Goal: Transaction & Acquisition: Purchase product/service

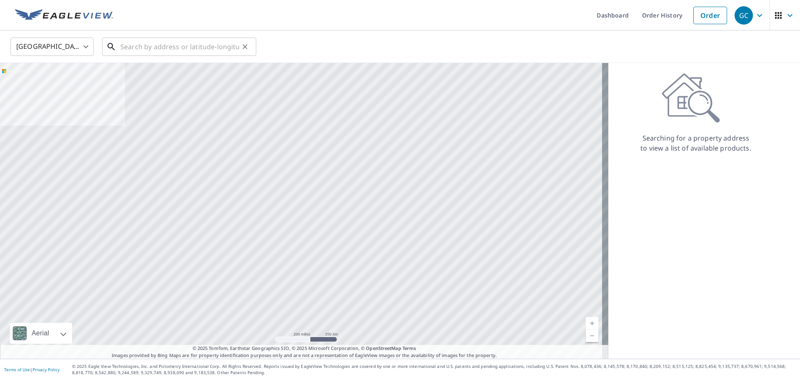
click at [140, 42] on input "text" at bounding box center [179, 46] width 119 height 23
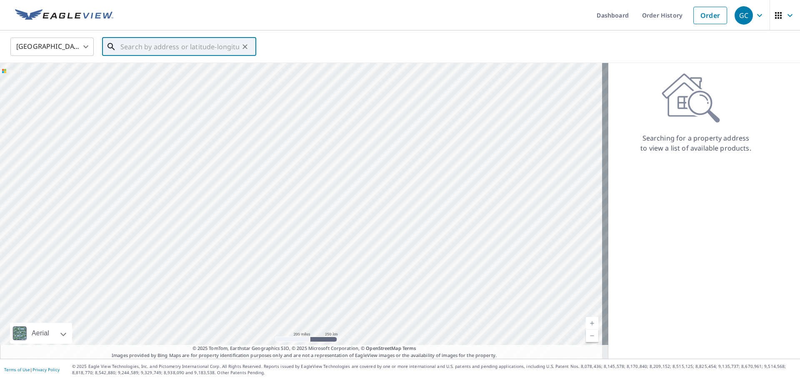
paste input "[STREET_ADDRESS]"
click at [150, 71] on span "[STREET_ADDRESS]" at bounding box center [184, 71] width 131 height 10
type input "[STREET_ADDRESS]"
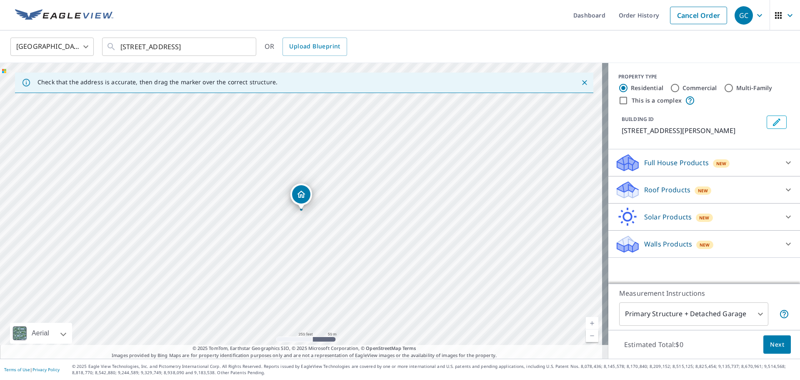
click at [649, 190] on p "Roof Products" at bounding box center [667, 190] width 46 height 10
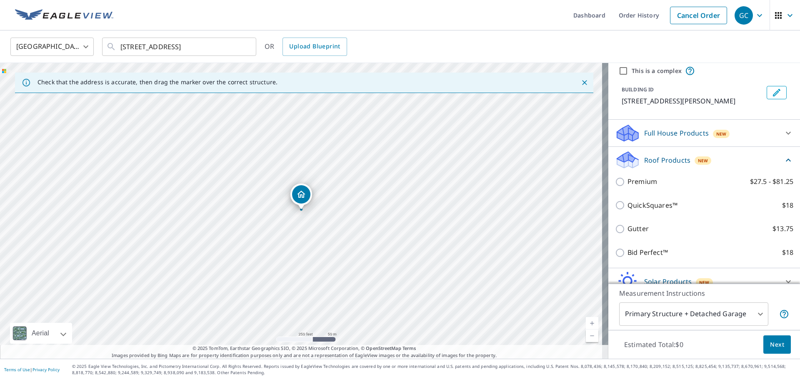
scroll to position [42, 0]
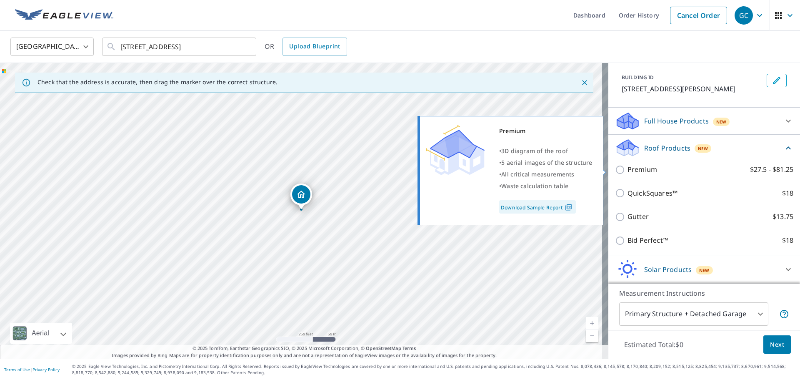
click at [628, 174] on p "Premium" at bounding box center [643, 169] width 30 height 10
click at [627, 174] on input "Premium $27.5 - $81.25" at bounding box center [621, 170] width 13 height 10
checkbox input "true"
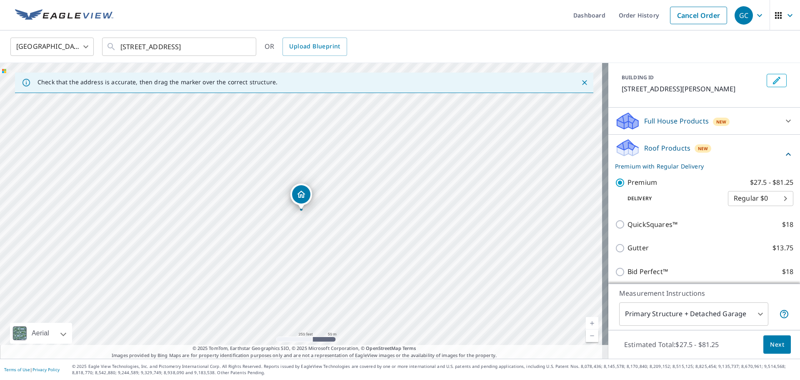
click at [770, 348] on span "Next" at bounding box center [777, 344] width 14 height 10
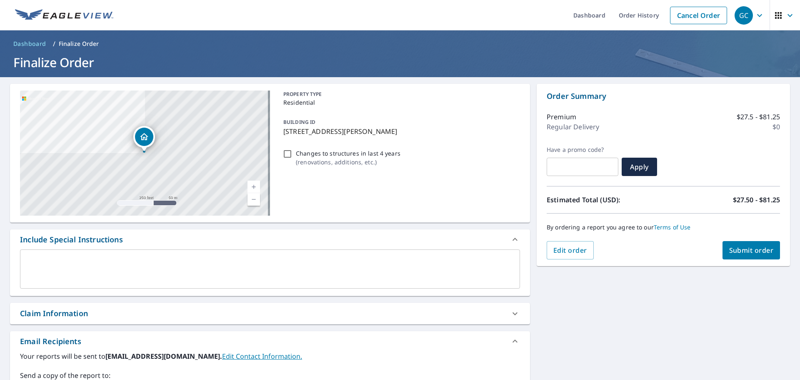
click at [752, 247] on span "Submit order" at bounding box center [751, 250] width 45 height 9
